Goal: Information Seeking & Learning: Check status

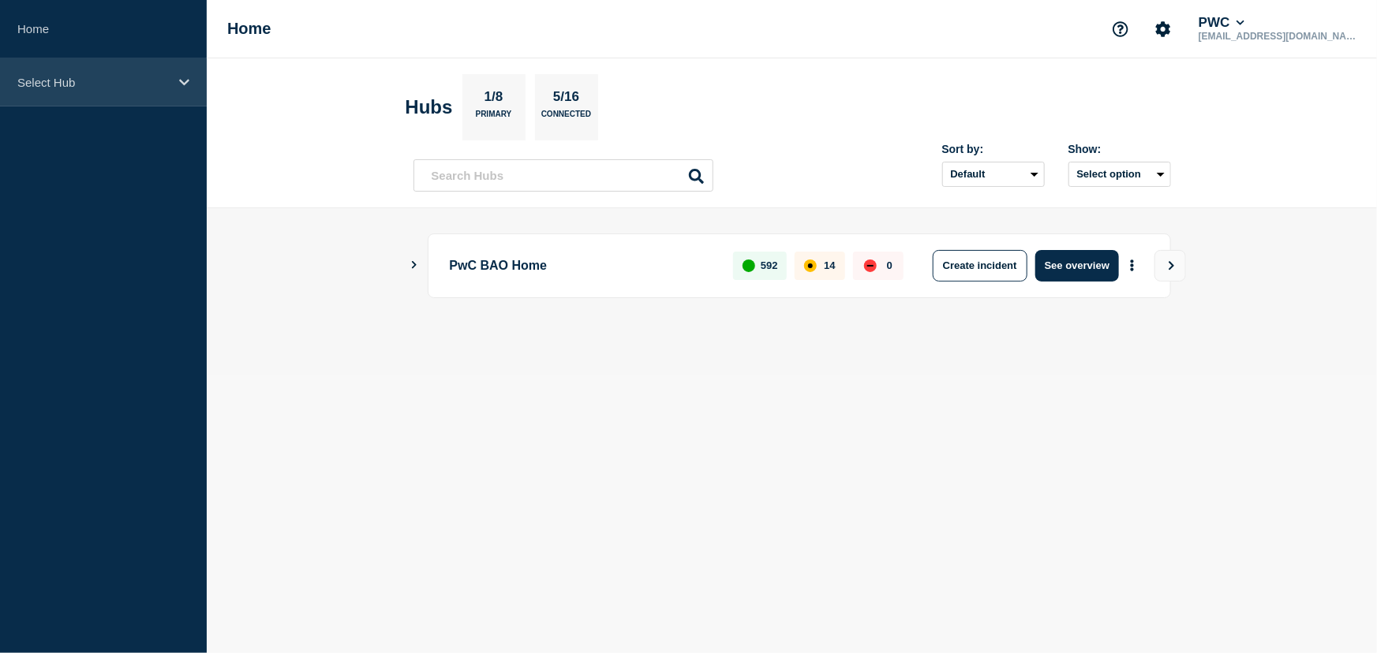
click at [182, 85] on icon at bounding box center [184, 83] width 10 height 12
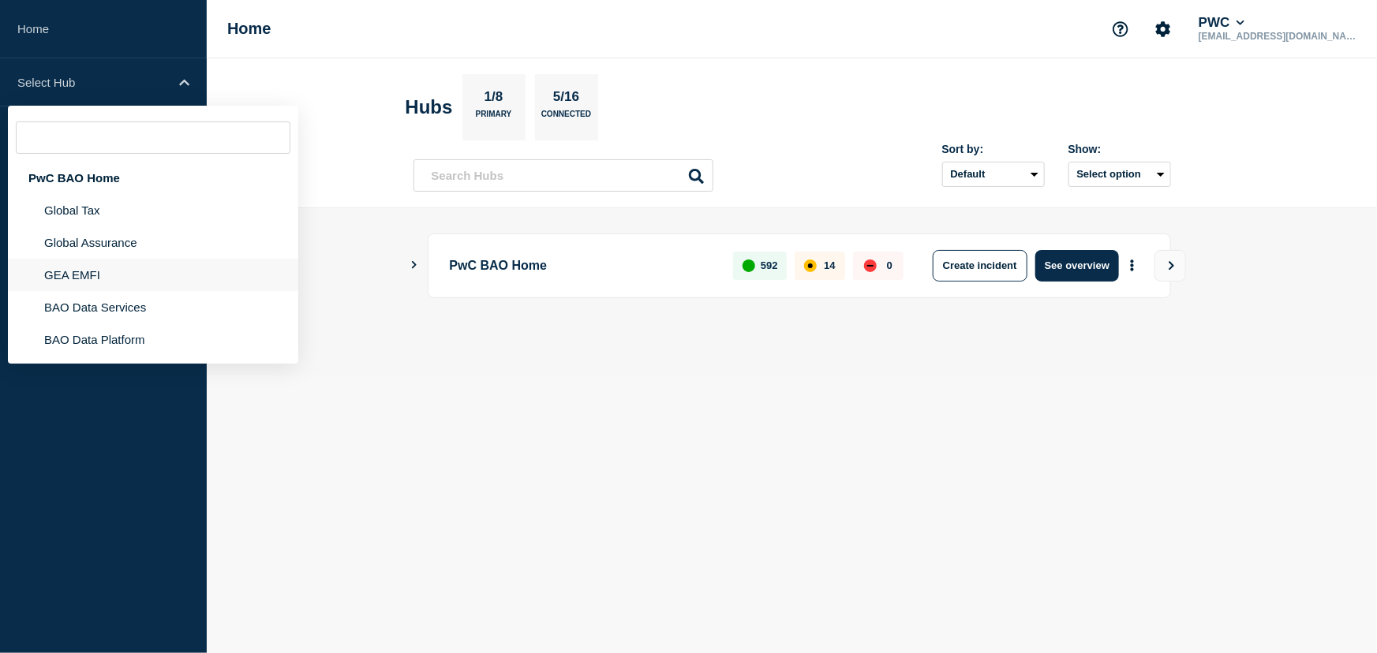
click at [105, 273] on li "GEA EMFI" at bounding box center [153, 275] width 290 height 32
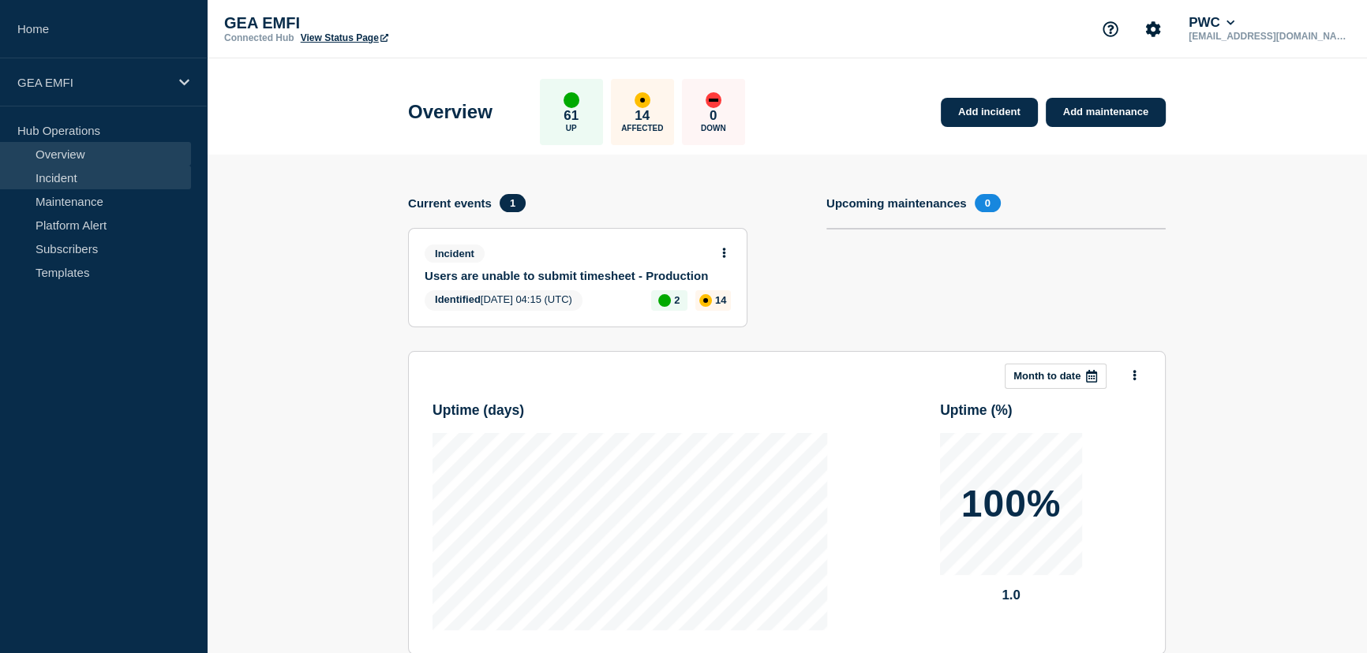
click at [77, 178] on link "Incident" at bounding box center [95, 178] width 191 height 24
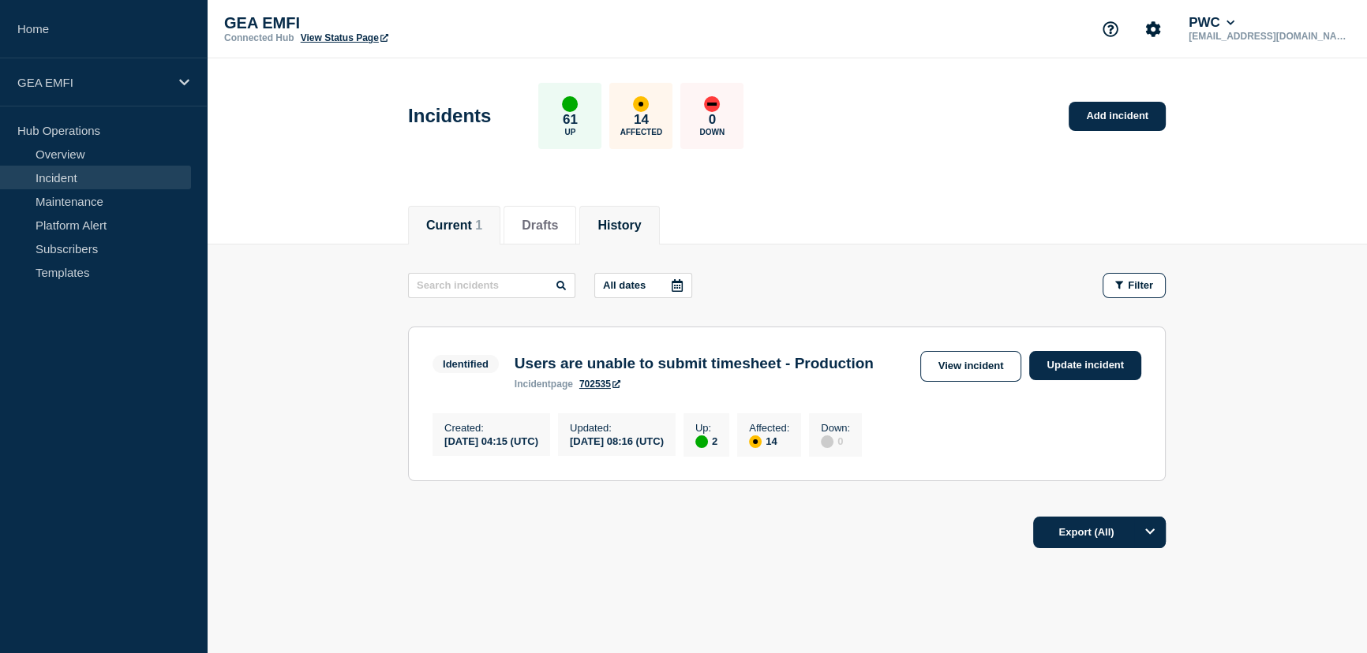
click at [641, 222] on button "History" at bounding box center [618, 226] width 43 height 14
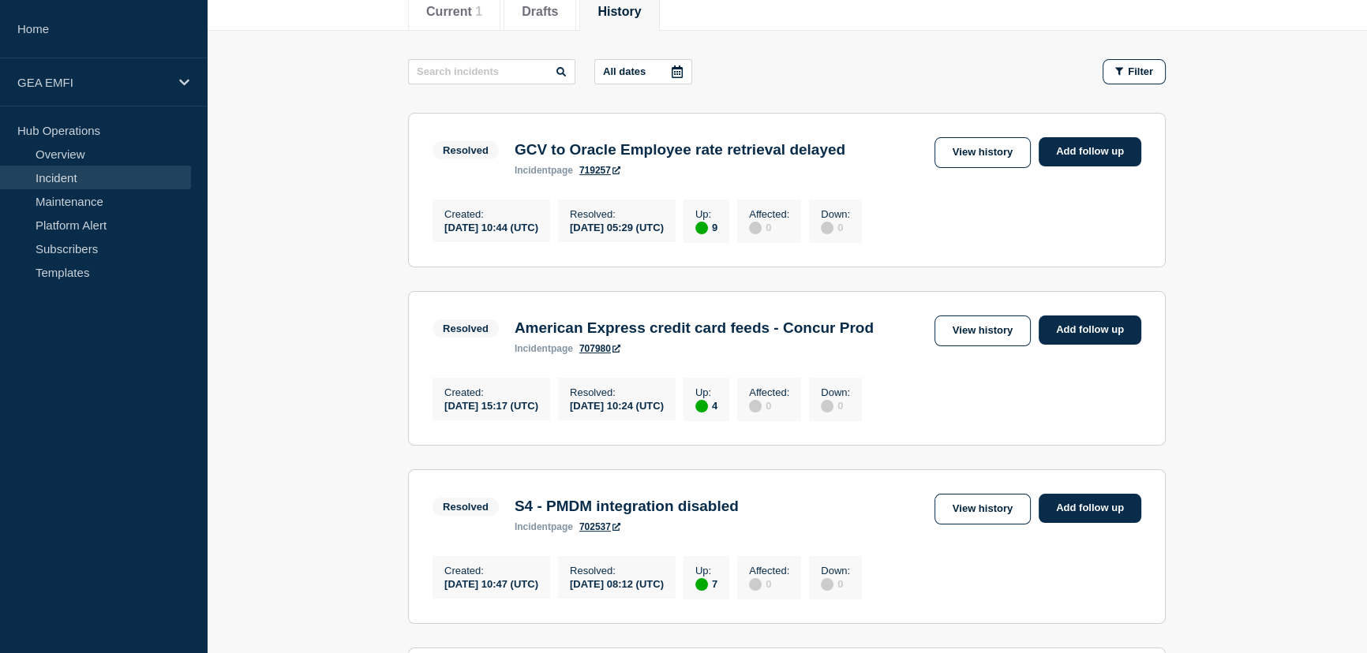
scroll to position [215, 0]
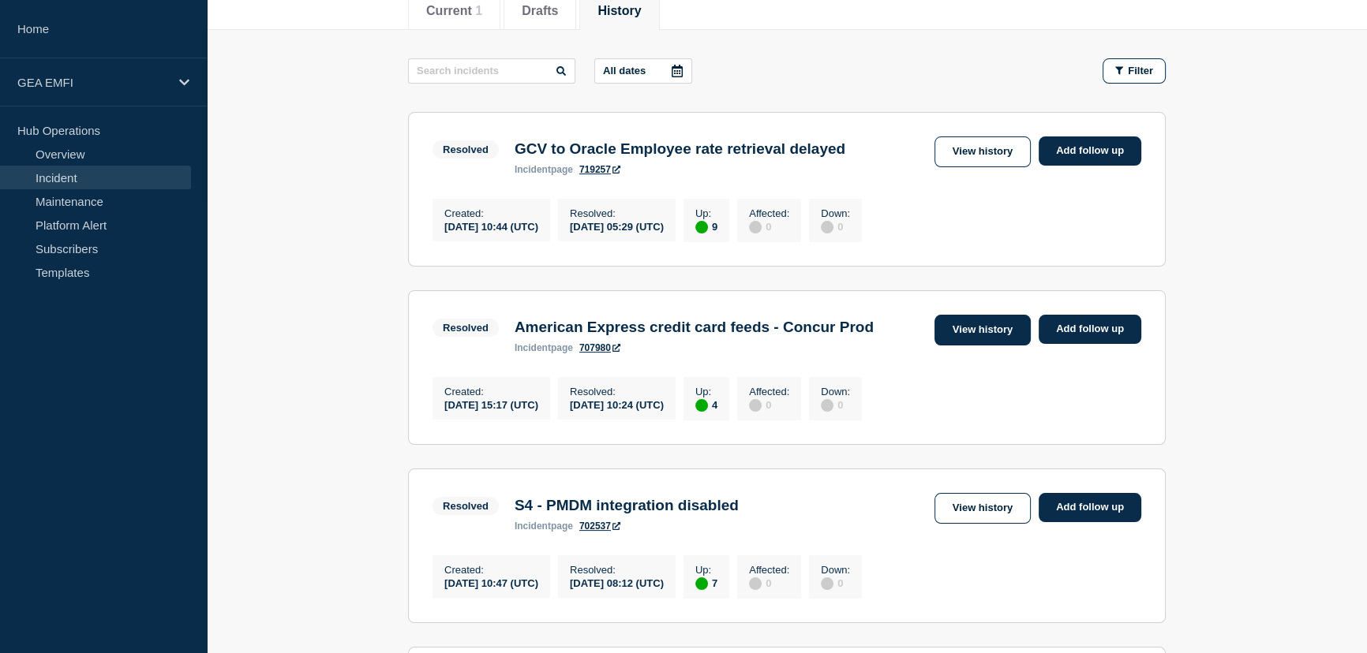
click at [986, 337] on link "View history" at bounding box center [982, 330] width 96 height 31
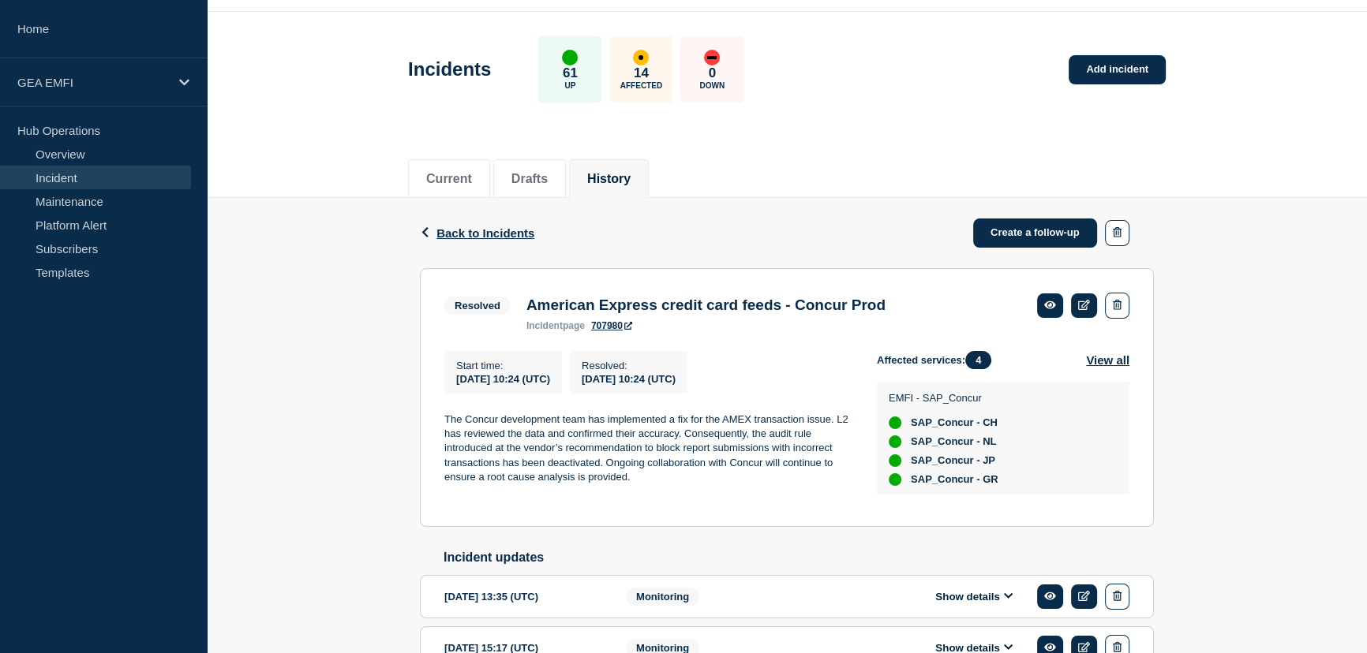
scroll to position [71, 0]
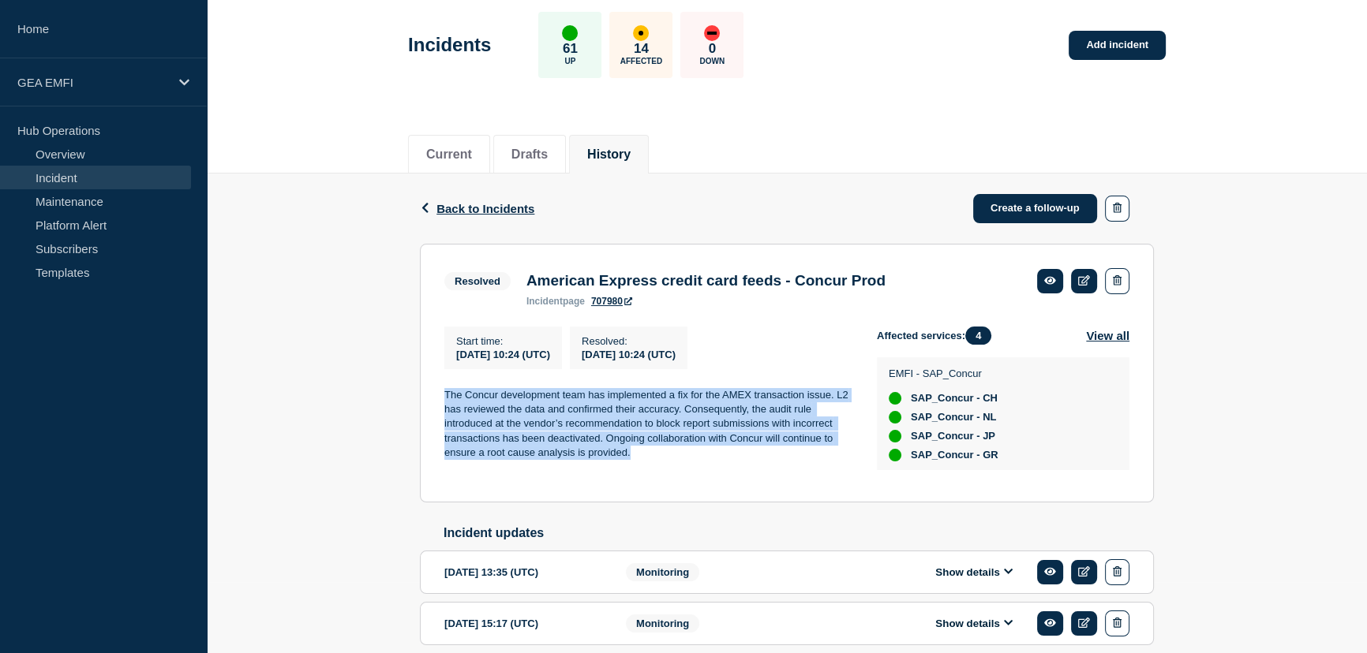
drag, startPoint x: 634, startPoint y: 458, endPoint x: 447, endPoint y: 399, distance: 196.0
click at [447, 399] on p "The Concur development team has implemented a fix for the AMEX transaction issu…" at bounding box center [647, 424] width 407 height 73
copy p "The Concur development team has implemented a fix for the AMEX transaction issu…"
